Goal: Task Accomplishment & Management: Manage account settings

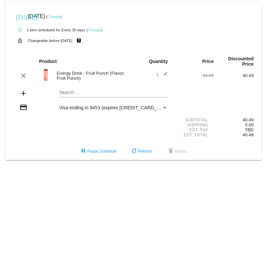
click at [96, 30] on link "Change" at bounding box center [93, 30] width 13 height 4
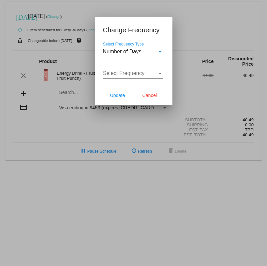
click at [155, 73] on div "Select Frequency" at bounding box center [130, 73] width 54 height 6
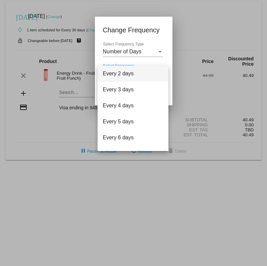
click at [160, 46] on div at bounding box center [133, 133] width 267 height 266
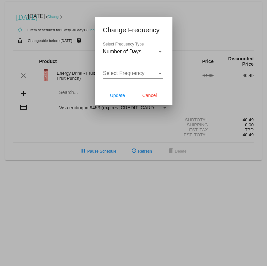
click at [161, 53] on div "Select Frequency Type" at bounding box center [160, 52] width 6 height 6
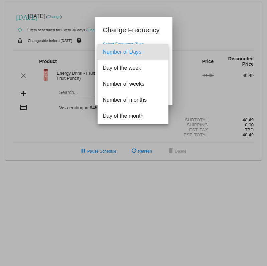
click at [160, 32] on div at bounding box center [133, 133] width 267 height 266
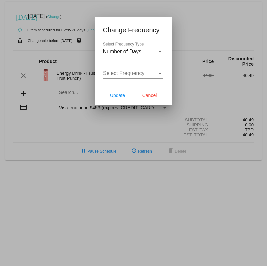
click at [154, 73] on div "Select Frequency" at bounding box center [130, 73] width 54 height 6
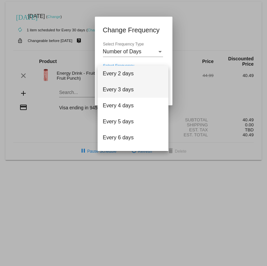
scroll to position [27, 0]
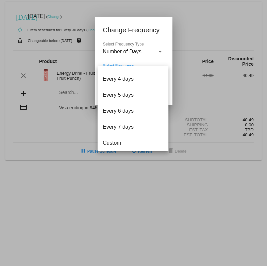
click at [154, 53] on div at bounding box center [133, 133] width 267 height 266
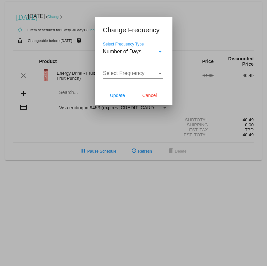
click at [160, 50] on div "Select Frequency Type" at bounding box center [160, 52] width 6 height 6
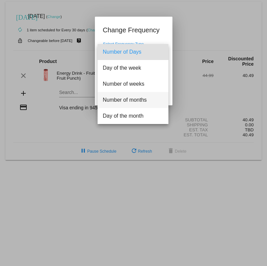
click at [143, 97] on span "Number of months" at bounding box center [133, 100] width 60 height 16
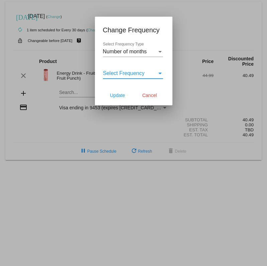
click at [158, 71] on div "Select Frequency" at bounding box center [160, 73] width 6 height 6
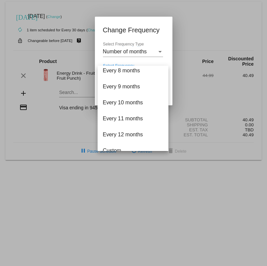
scroll to position [123, 0]
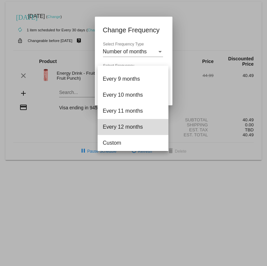
click at [136, 125] on span "Every 12 months" at bounding box center [133, 127] width 60 height 16
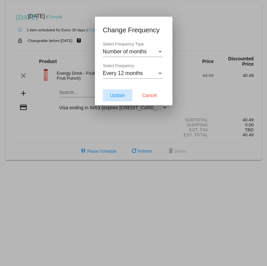
click at [120, 97] on span "Update" at bounding box center [117, 95] width 15 height 5
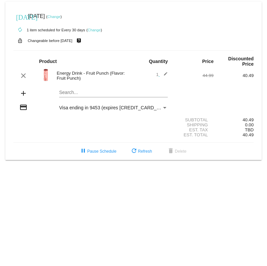
click at [60, 15] on link "Change" at bounding box center [53, 17] width 13 height 4
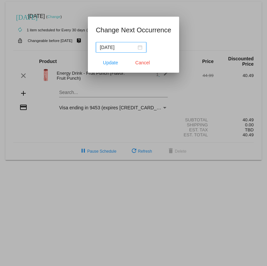
click at [136, 48] on div "[DATE]" at bounding box center [121, 47] width 42 height 7
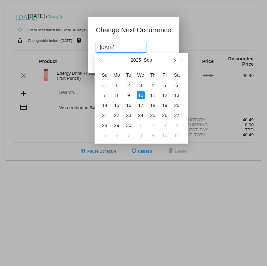
click at [174, 58] on button "button" at bounding box center [173, 59] width 7 height 13
click at [115, 84] on div "1" at bounding box center [116, 85] width 8 height 8
type input "[DATE]"
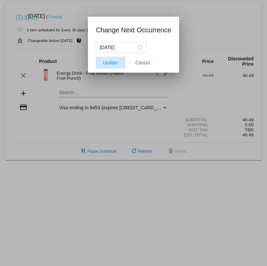
click at [109, 60] on span "Update" at bounding box center [110, 62] width 15 height 5
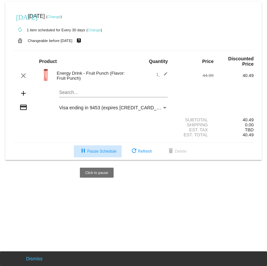
click at [97, 152] on span "pause Pause Schedule" at bounding box center [97, 151] width 37 height 5
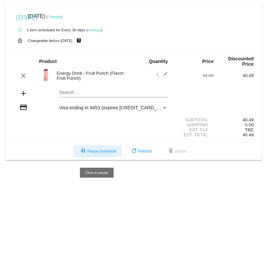
click at [102, 153] on span "pause Pause Schedule" at bounding box center [97, 151] width 37 height 5
click at [98, 150] on button "pause Pause Schedule" at bounding box center [98, 152] width 48 height 12
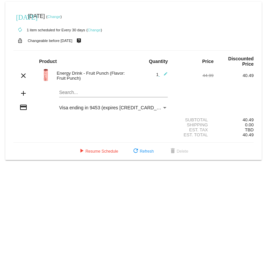
click at [118, 192] on body "today Sep 10 2025 ( Change ) autorenew 1 item scheduled for Every 30 days ( Cha…" at bounding box center [133, 133] width 267 height 266
